Goal: Check status: Check status

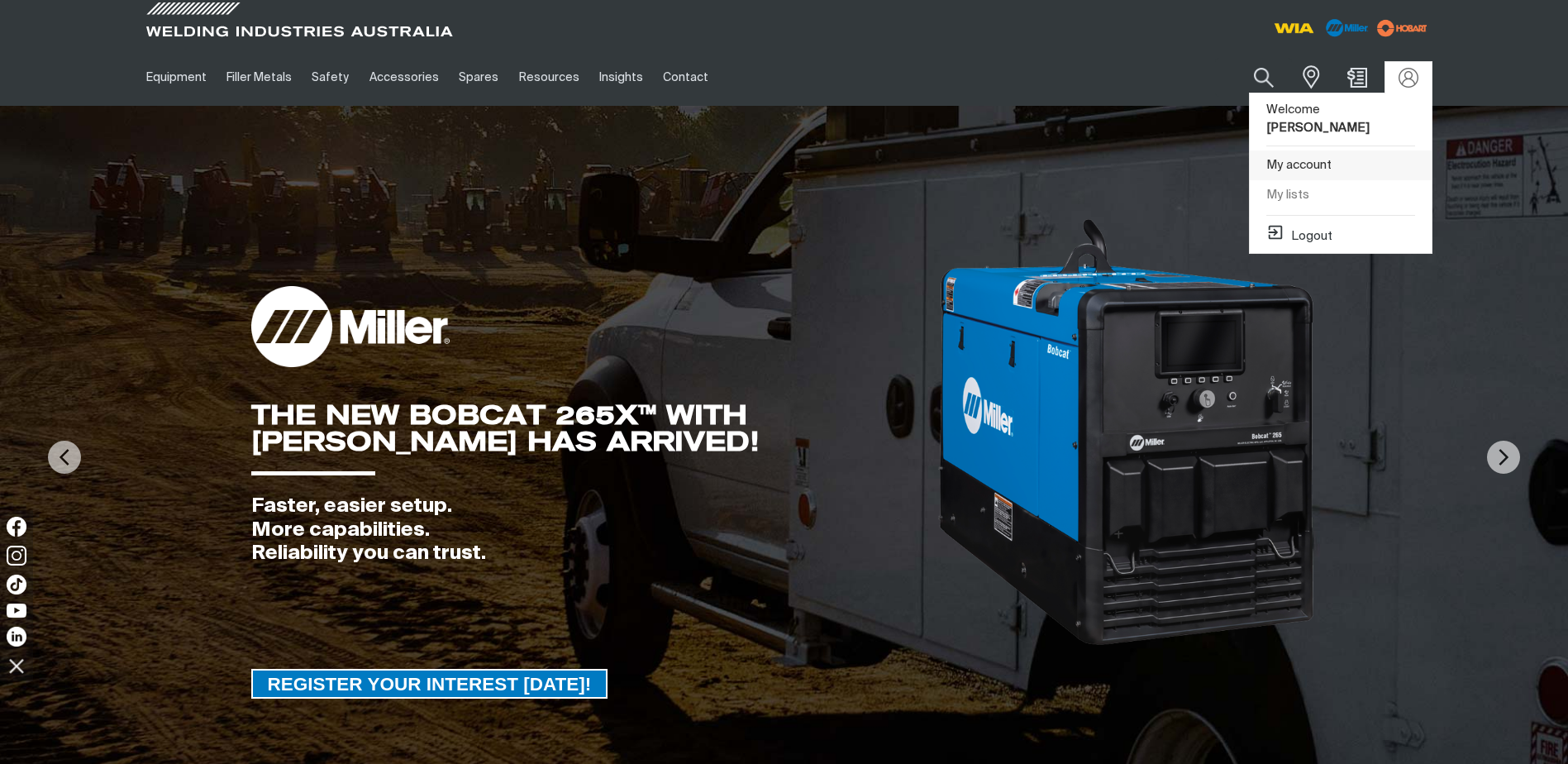
click at [1292, 150] on link "My account" at bounding box center [1341, 166] width 182 height 31
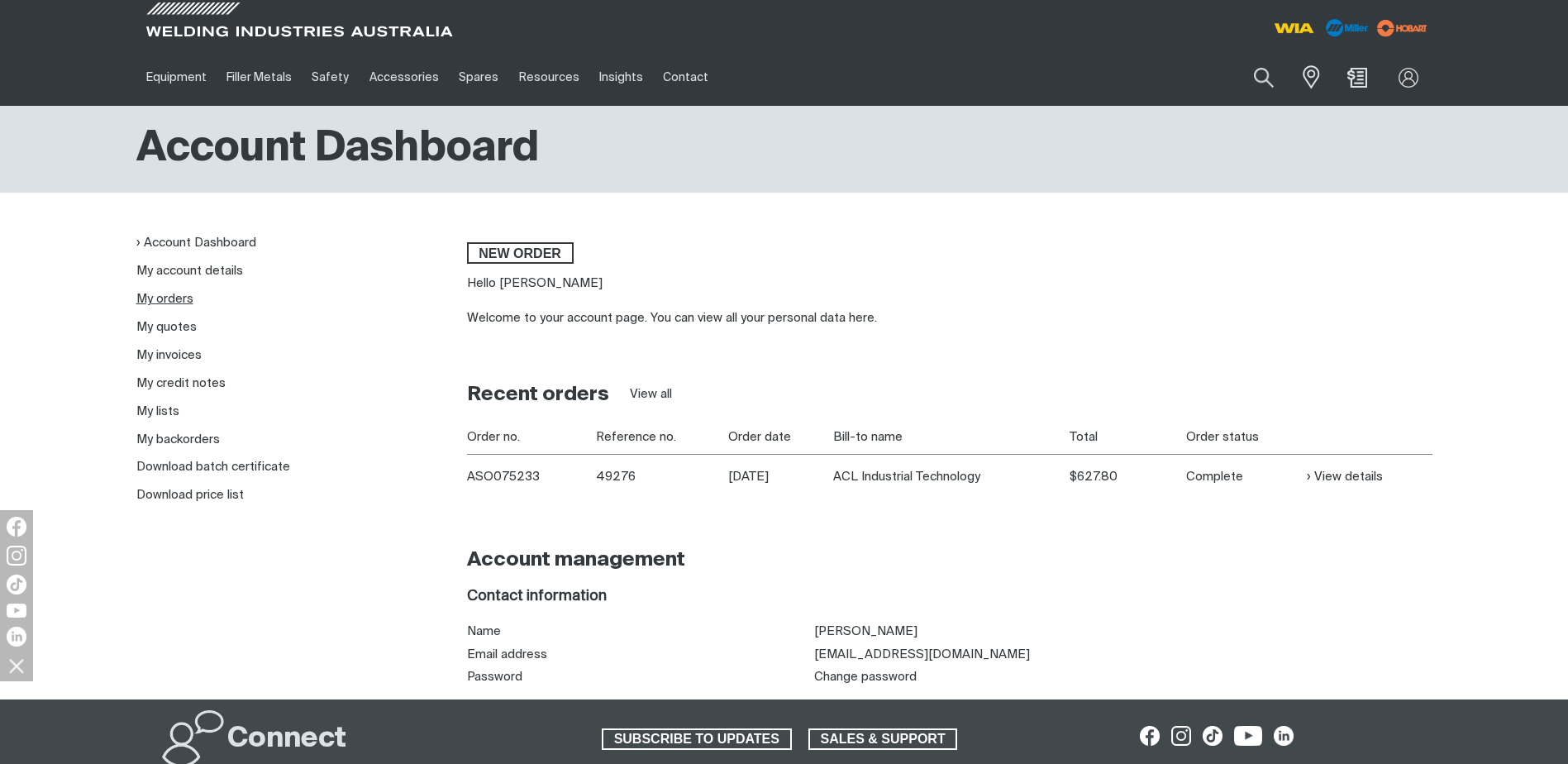
click at [174, 304] on link "My orders" at bounding box center [164, 298] width 57 height 12
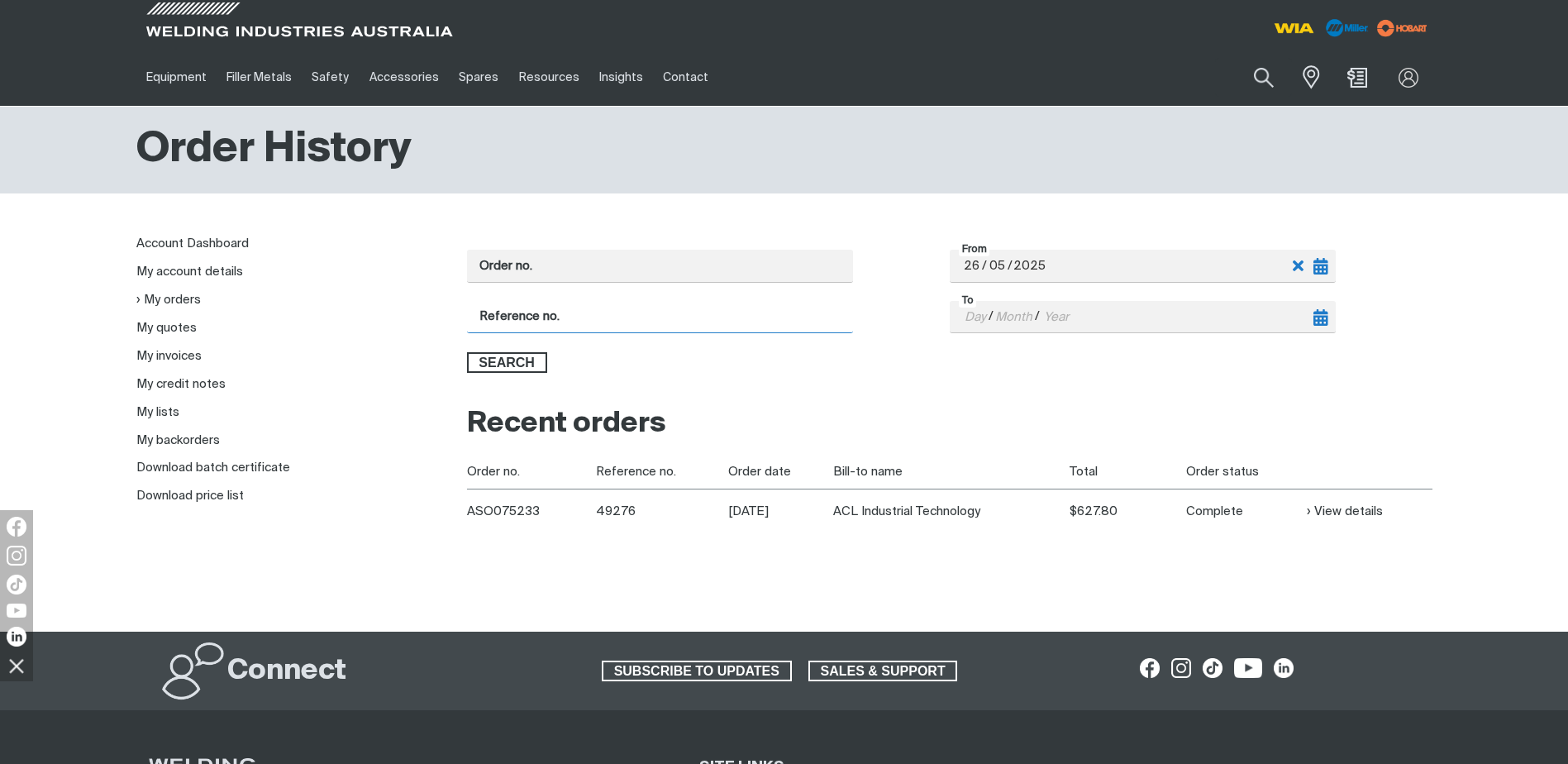
click at [542, 316] on input "Reference no." at bounding box center [659, 317] width 386 height 33
click at [796, 365] on div "Search" at bounding box center [949, 362] width 965 height 21
click at [519, 313] on input "Reference no." at bounding box center [659, 317] width 386 height 33
paste input "PO50396"
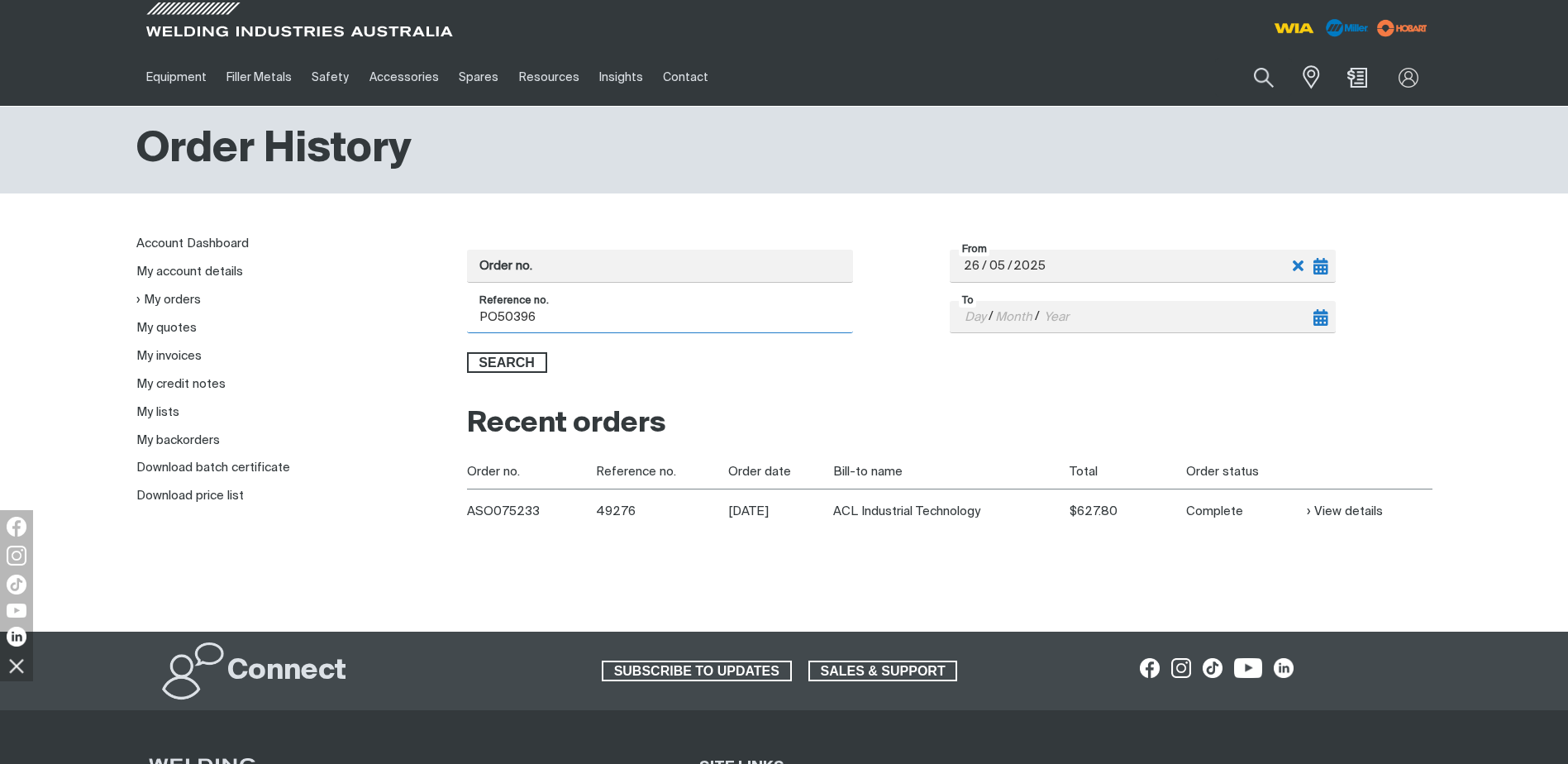
click at [467, 352] on button "Search" at bounding box center [507, 362] width 81 height 21
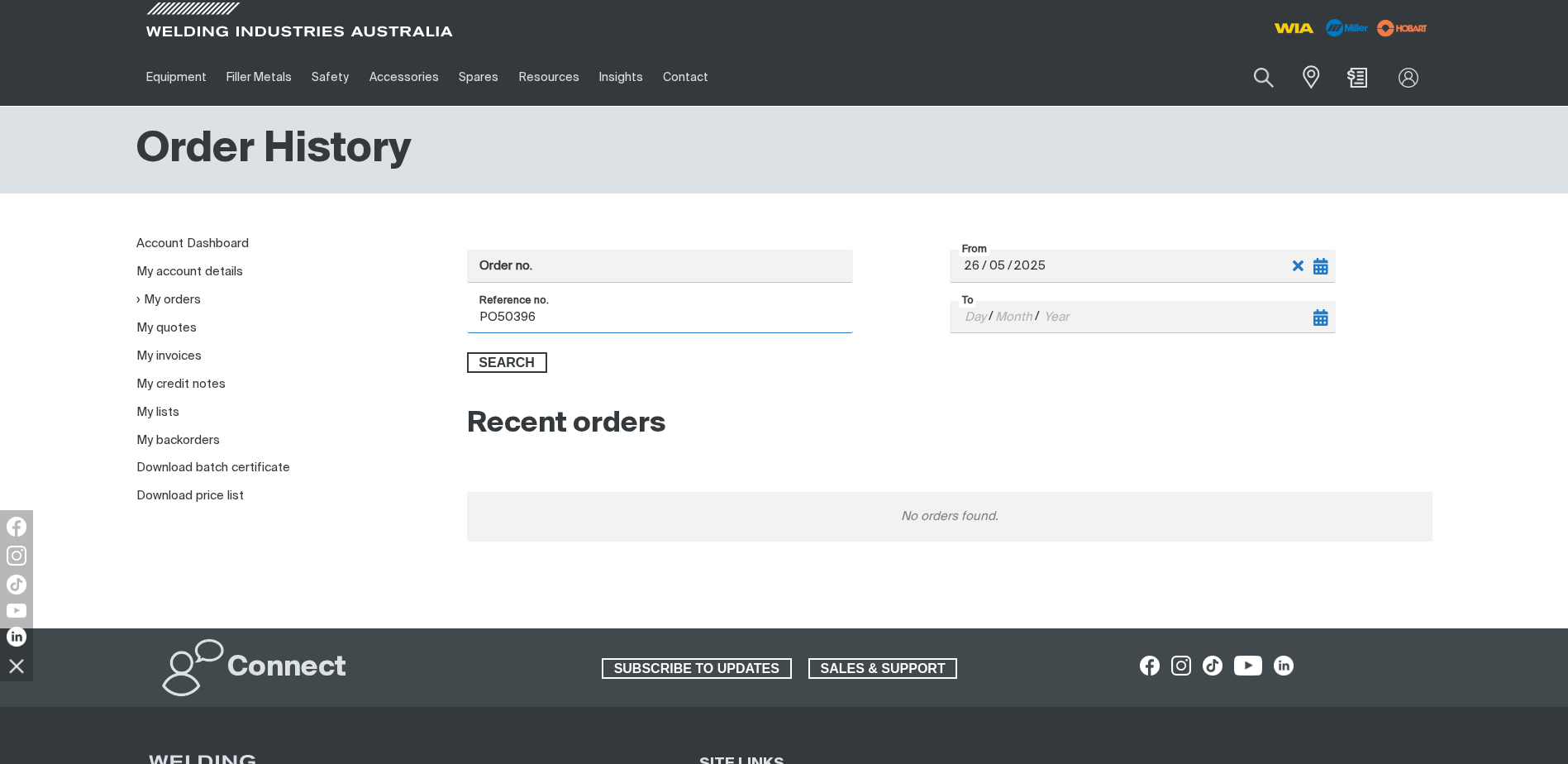
click at [492, 319] on input "PO50396" at bounding box center [659, 317] width 386 height 33
type input "50396"
click at [467, 352] on button "Search" at bounding box center [507, 362] width 81 height 21
click at [159, 360] on link "My invoices" at bounding box center [169, 356] width 65 height 12
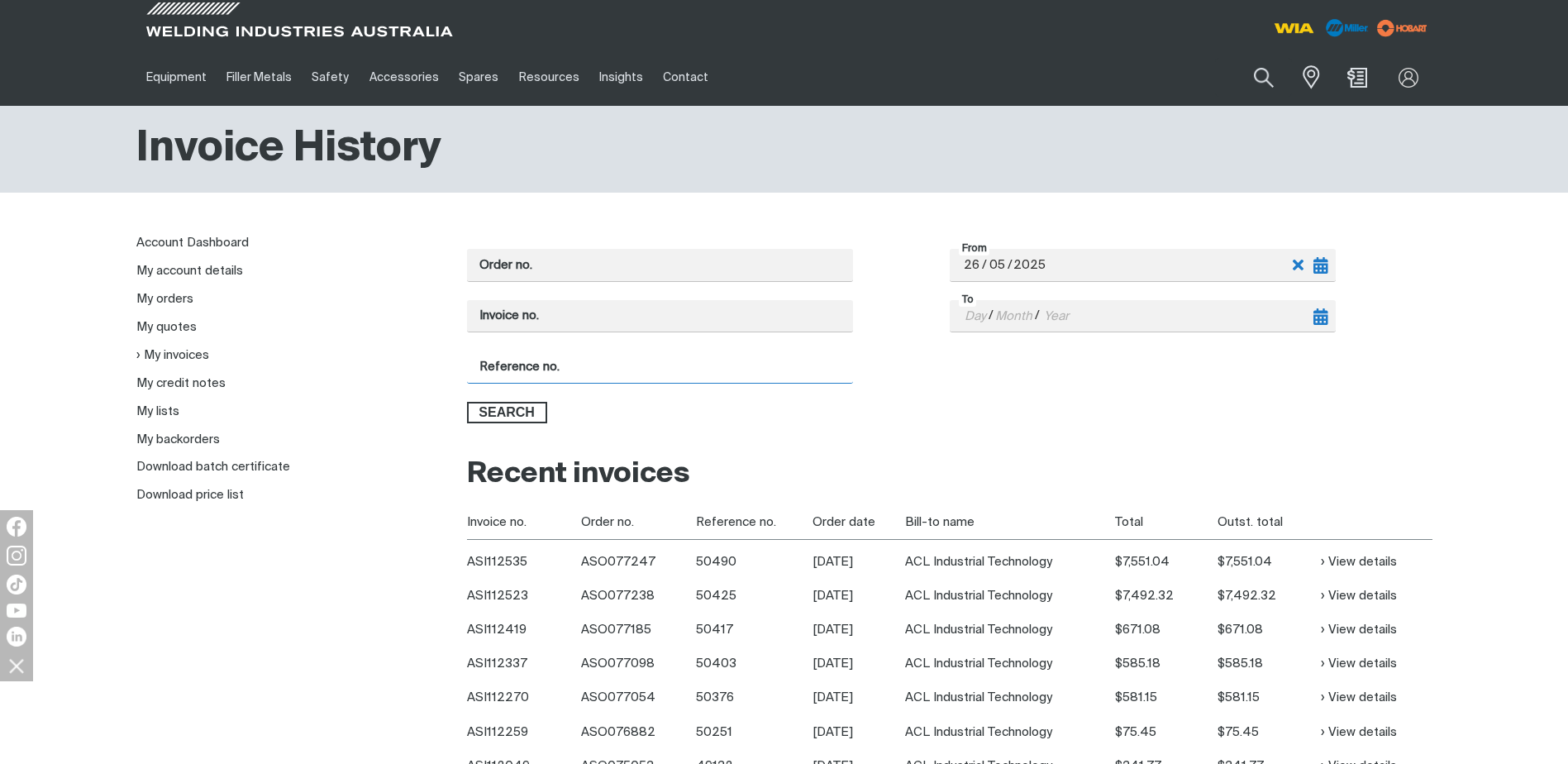
click at [531, 361] on input "Reference no." at bounding box center [659, 367] width 386 height 33
paste input "PO50396"
click at [496, 368] on input "PO50396" at bounding box center [659, 367] width 386 height 33
type input "50396"
click at [467, 402] on button "Search" at bounding box center [507, 412] width 81 height 21
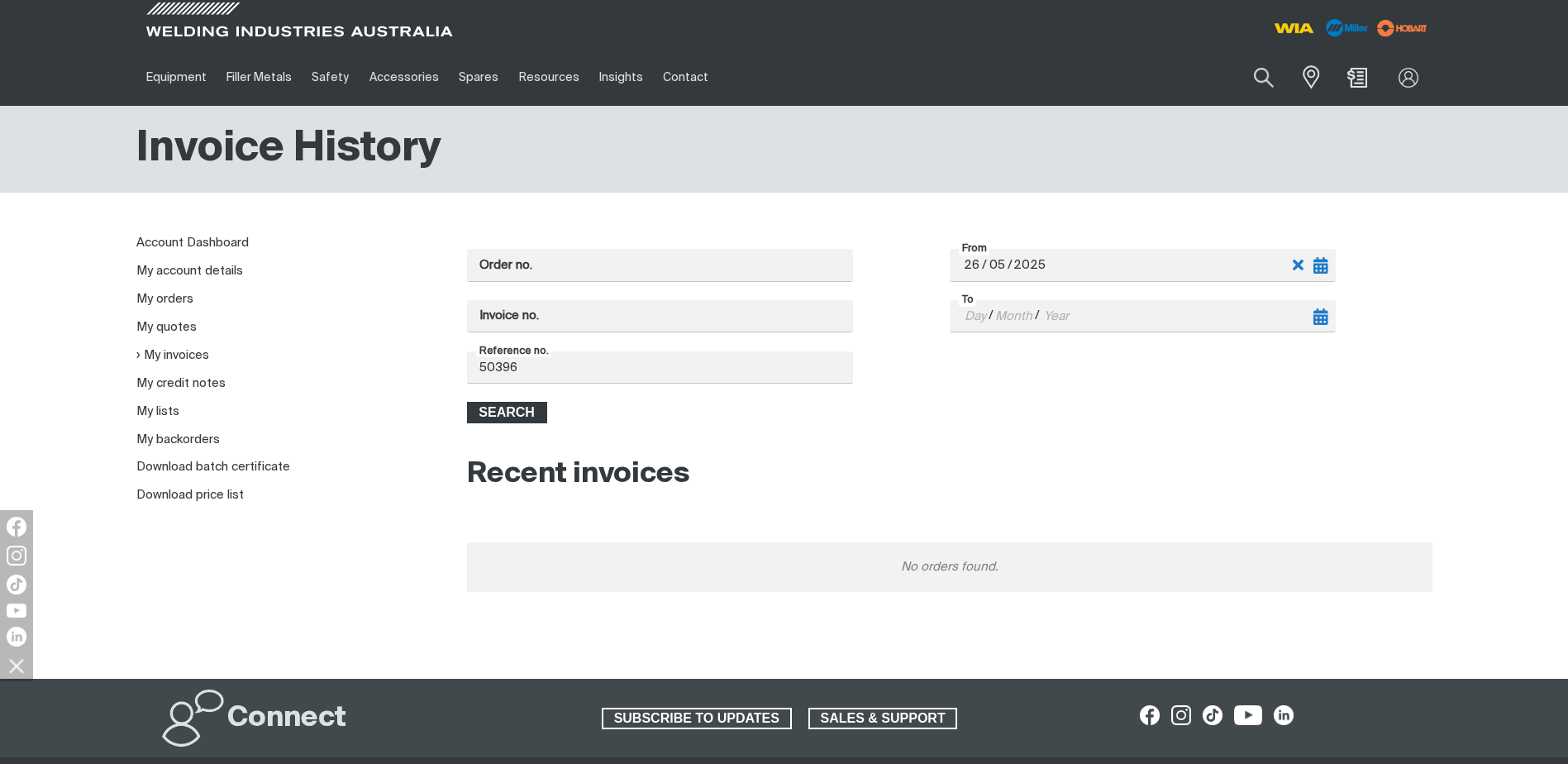
click at [505, 411] on span "Search" at bounding box center [507, 412] width 77 height 21
